Goal: Complete application form

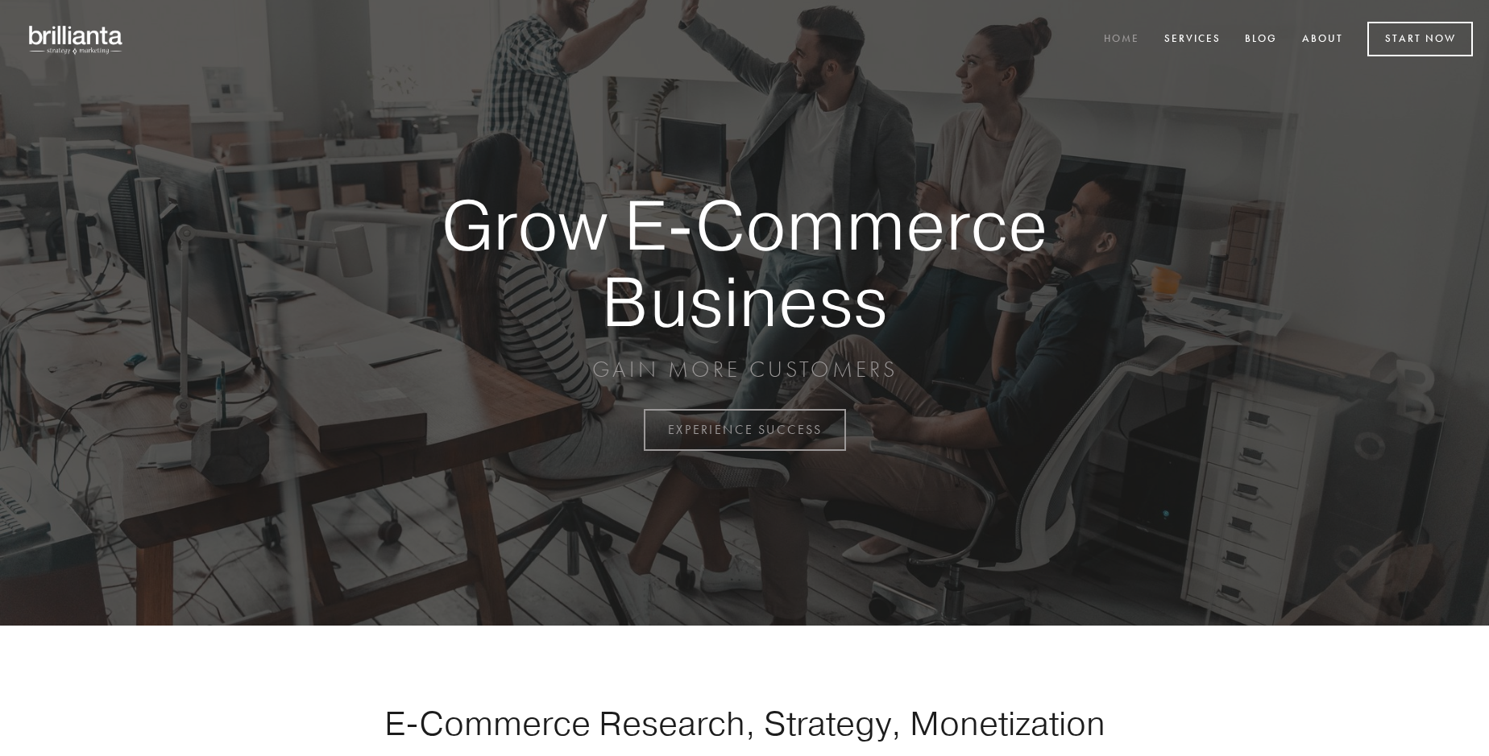
scroll to position [4223, 0]
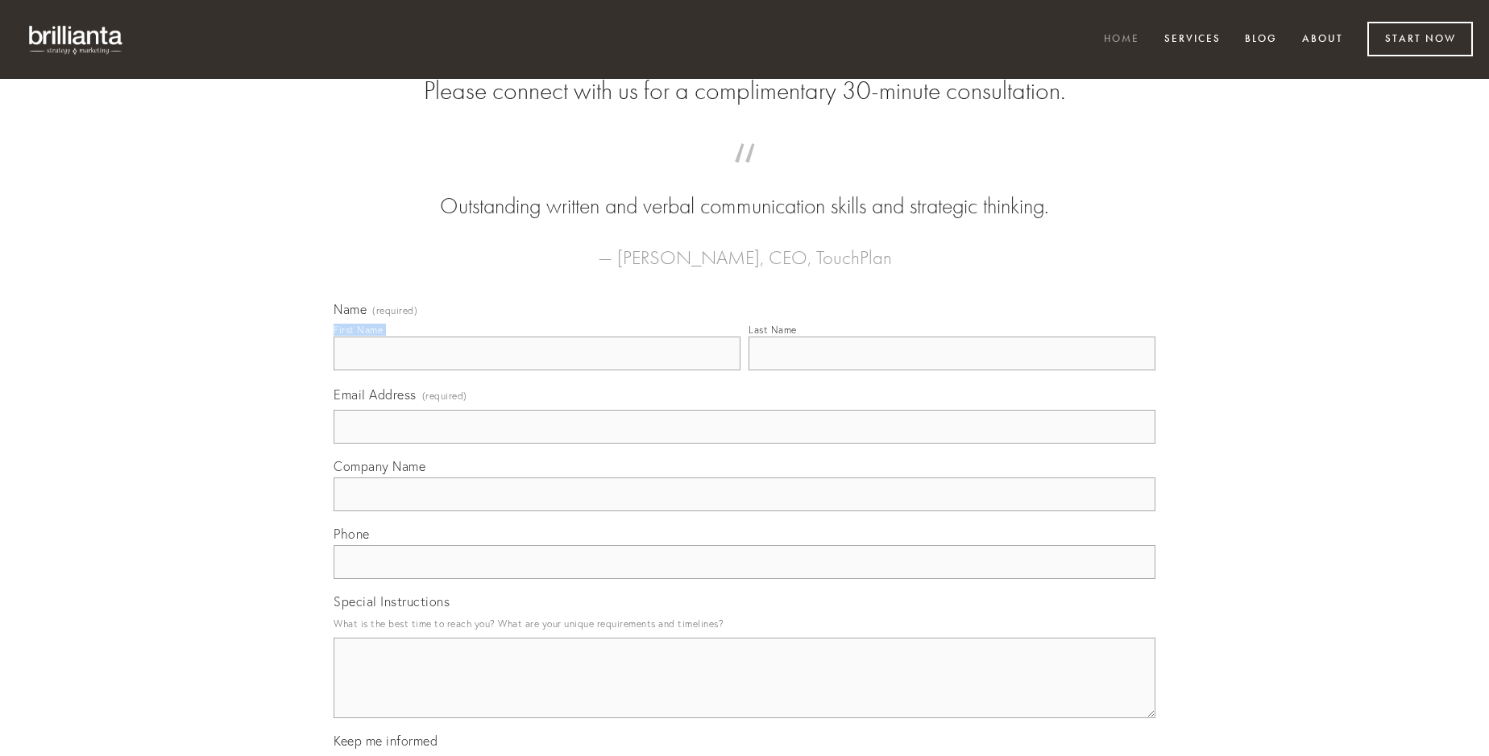
type input "[PERSON_NAME]"
click at [951, 371] on input "Last Name" at bounding box center [951, 354] width 407 height 34
type input "[PERSON_NAME]"
click at [744, 444] on input "Email Address (required)" at bounding box center [744, 427] width 822 height 34
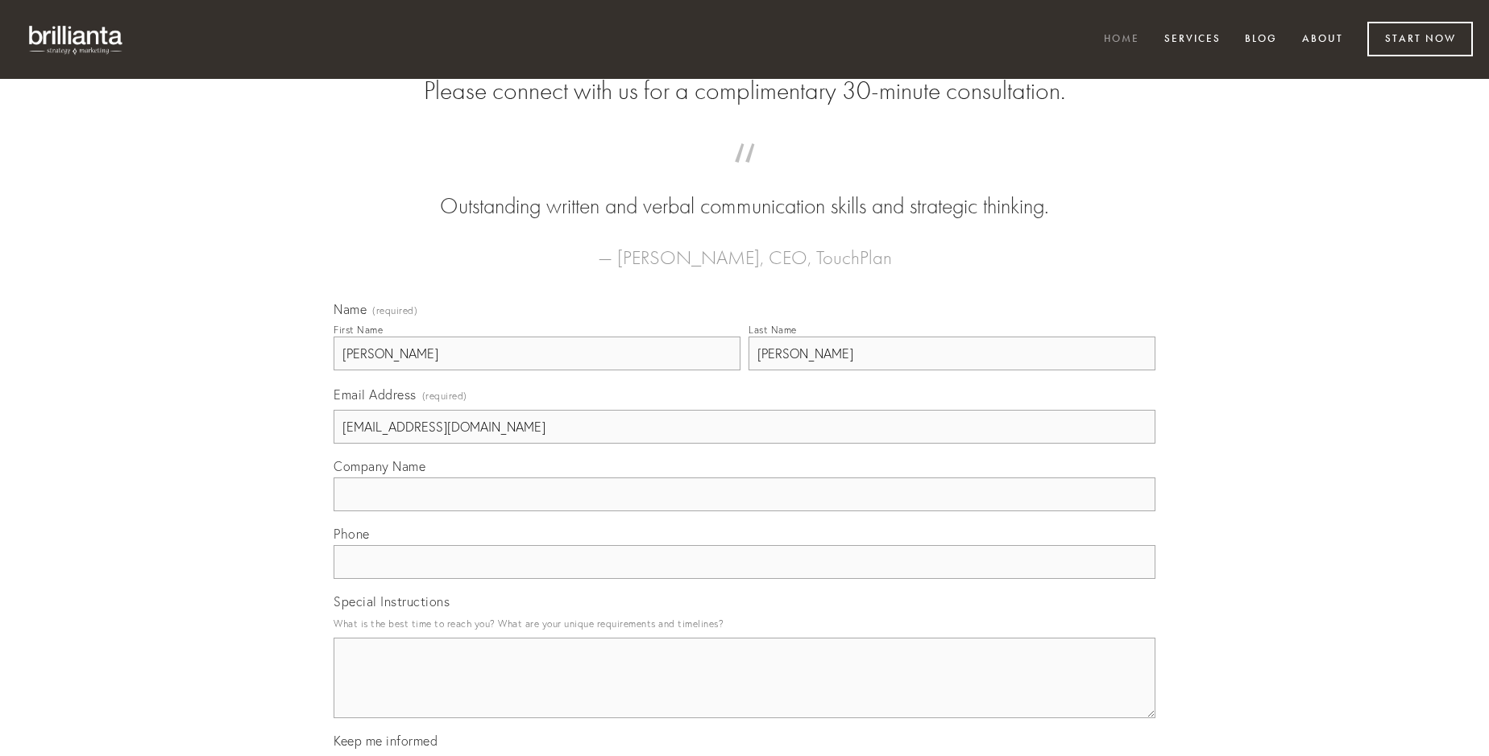
type input "[EMAIL_ADDRESS][DOMAIN_NAME]"
click at [744, 512] on input "Company Name" at bounding box center [744, 495] width 822 height 34
type input "celo"
click at [744, 579] on input "text" at bounding box center [744, 562] width 822 height 34
click at [744, 693] on textarea "Special Instructions" at bounding box center [744, 678] width 822 height 81
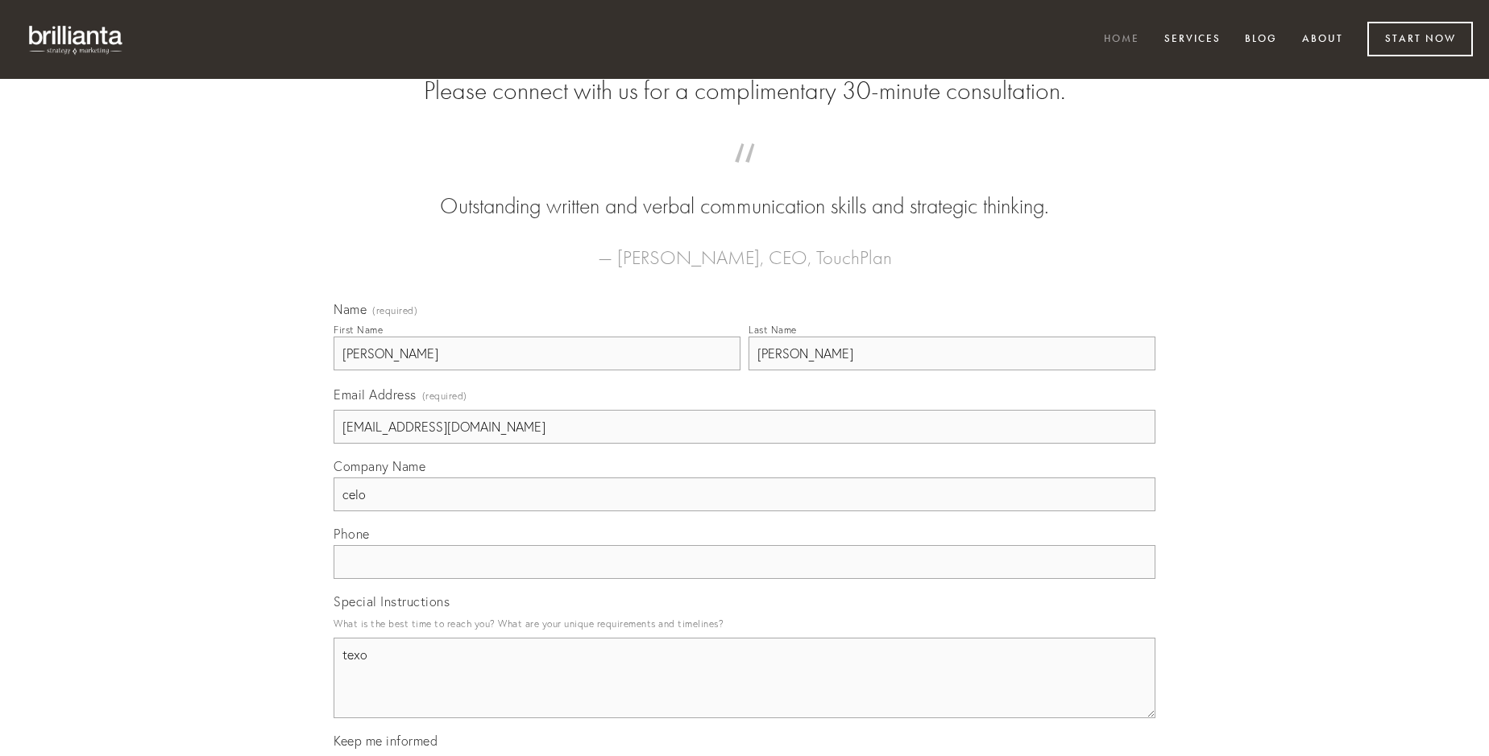
type textarea "texo"
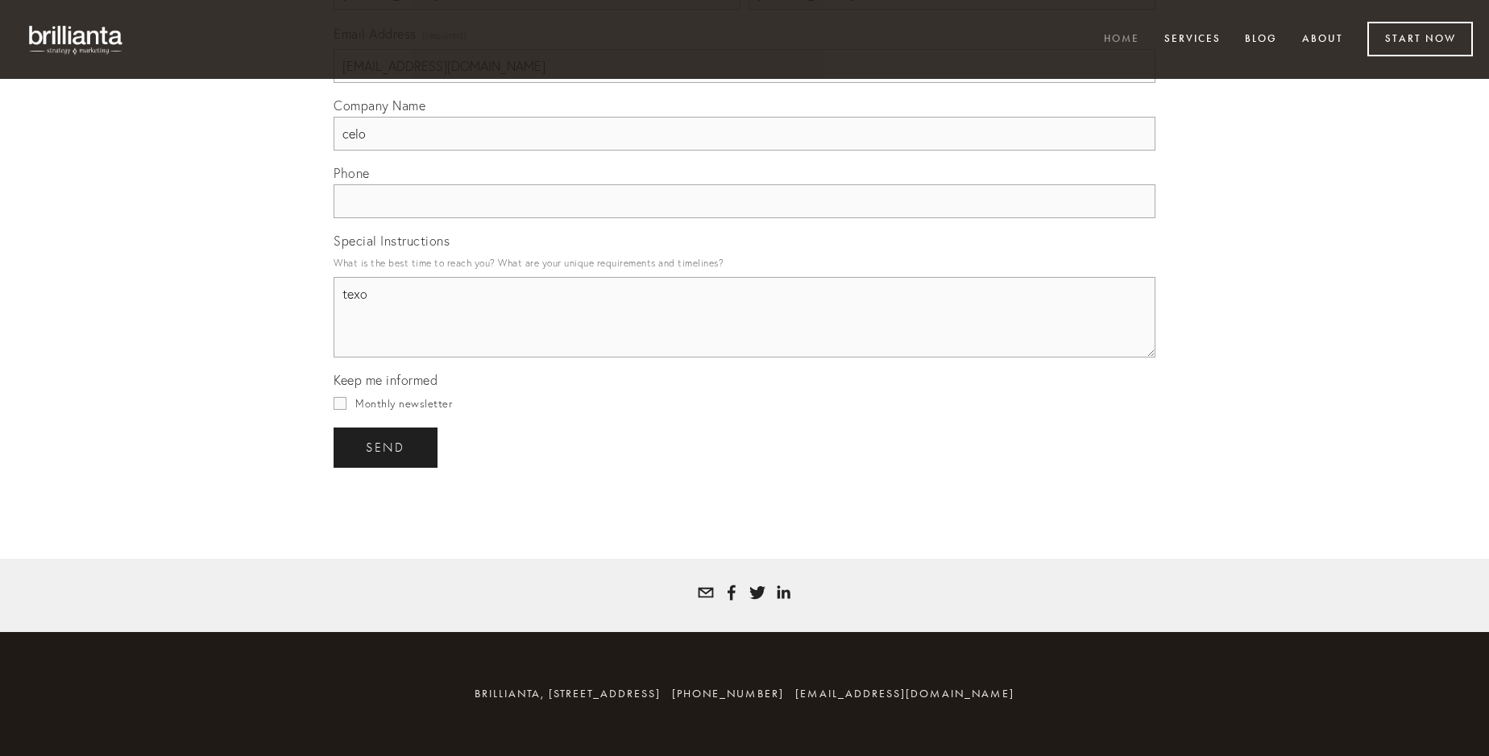
click at [387, 447] on span "send" at bounding box center [385, 448] width 39 height 14
